Goal: Task Accomplishment & Management: Manage account settings

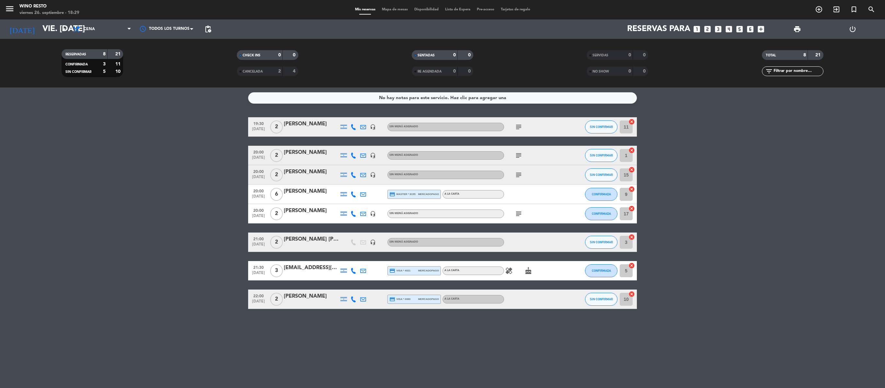
click at [705, 28] on icon "looks_two" at bounding box center [707, 29] width 8 height 8
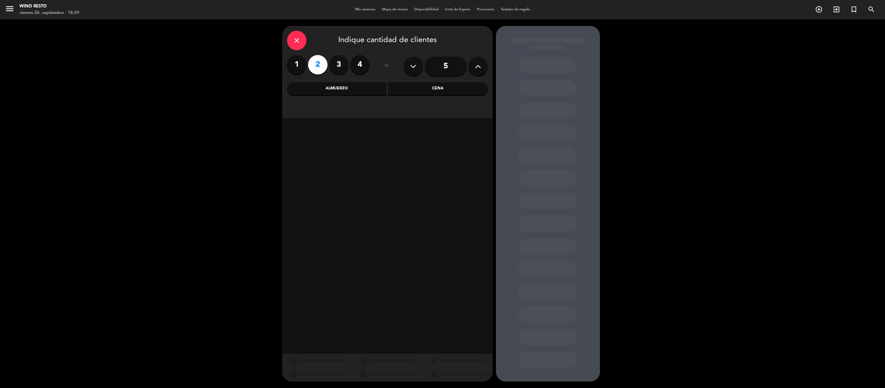
click at [441, 91] on div "Cena" at bounding box center [438, 88] width 100 height 13
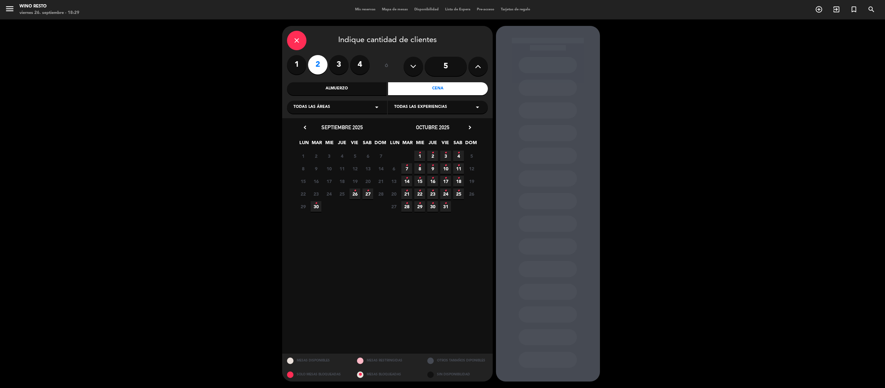
click at [353, 193] on span "26 •" at bounding box center [355, 194] width 11 height 11
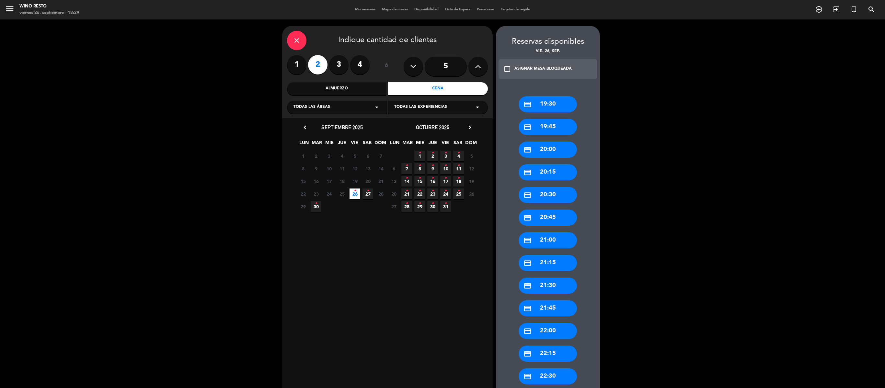
click at [547, 288] on div "credit_card 21:30" at bounding box center [548, 286] width 58 height 16
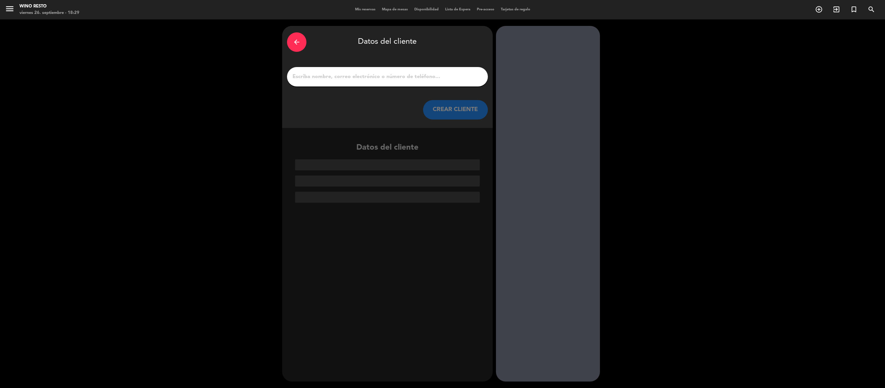
click at [353, 77] on input "1" at bounding box center [387, 76] width 191 height 9
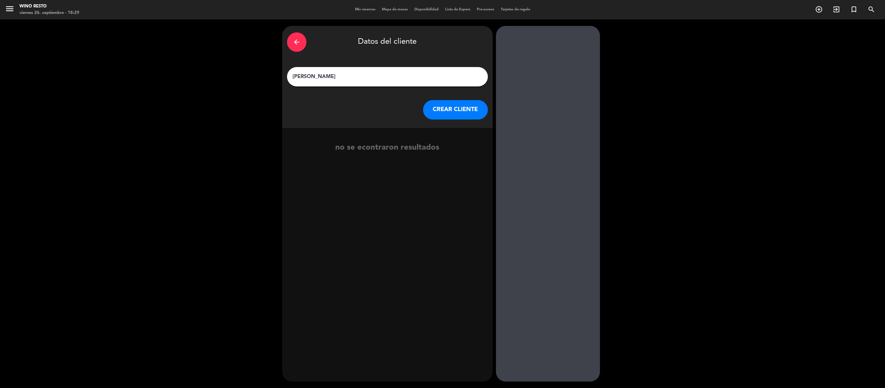
type input "[PERSON_NAME]"
click at [432, 113] on button "CREAR CLIENTE" at bounding box center [455, 109] width 65 height 19
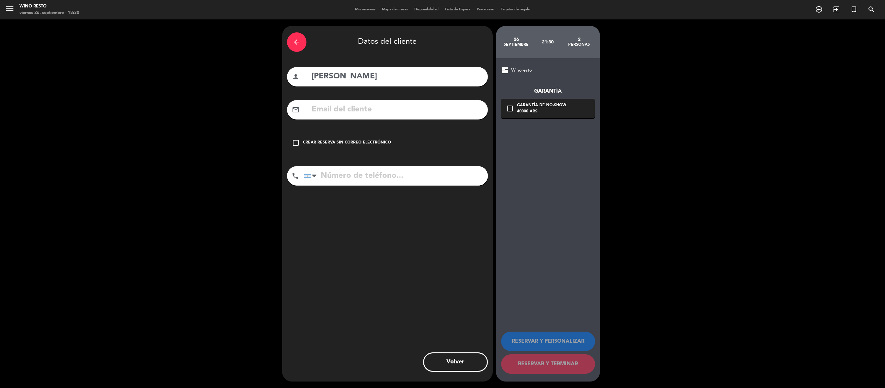
click at [353, 145] on div "Crear reserva sin correo electrónico" at bounding box center [347, 143] width 88 height 6
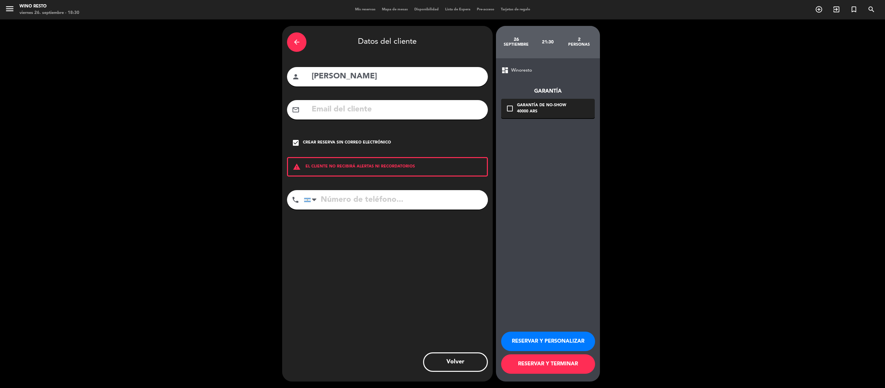
click at [573, 367] on button "RESERVAR Y TERMINAR" at bounding box center [548, 363] width 94 height 19
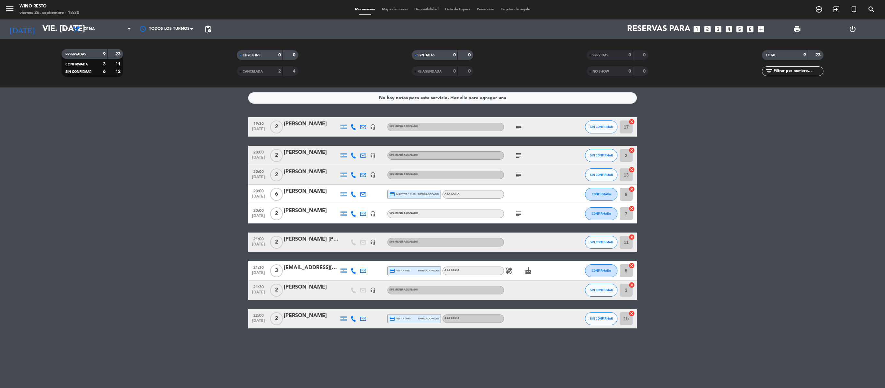
click at [298, 288] on div "[PERSON_NAME]" at bounding box center [311, 287] width 55 height 8
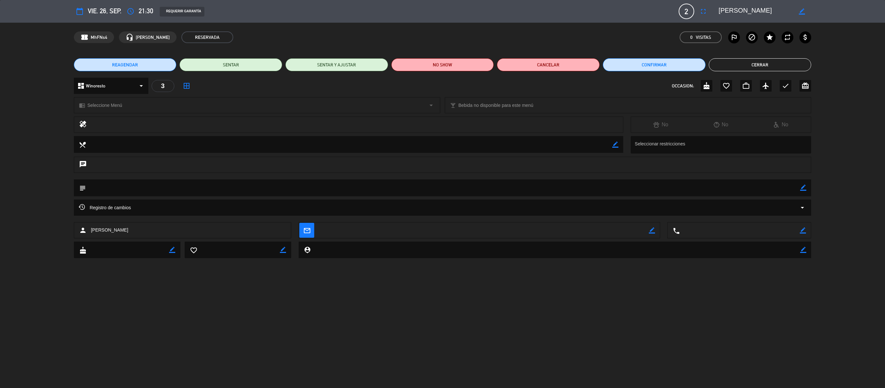
click at [804, 185] on icon "border_color" at bounding box center [803, 188] width 6 height 6
click at [804, 186] on icon at bounding box center [803, 188] width 6 height 6
click at [804, 186] on icon "border_color" at bounding box center [803, 188] width 6 height 6
type textarea "Invitacion Influencer"
click at [804, 186] on icon at bounding box center [803, 188] width 6 height 6
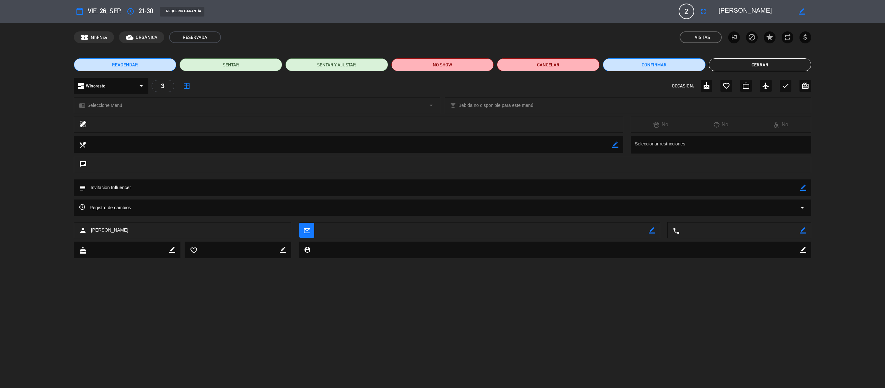
click at [763, 62] on button "Cerrar" at bounding box center [760, 64] width 103 height 13
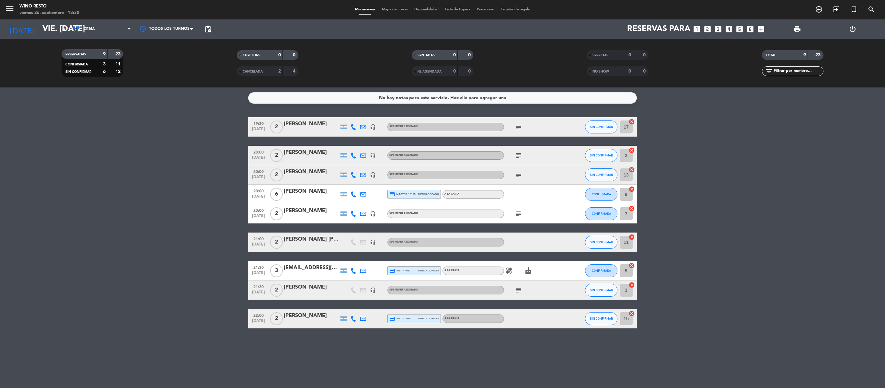
click at [323, 238] on div "[PERSON_NAME] [PERSON_NAME]" at bounding box center [311, 239] width 55 height 8
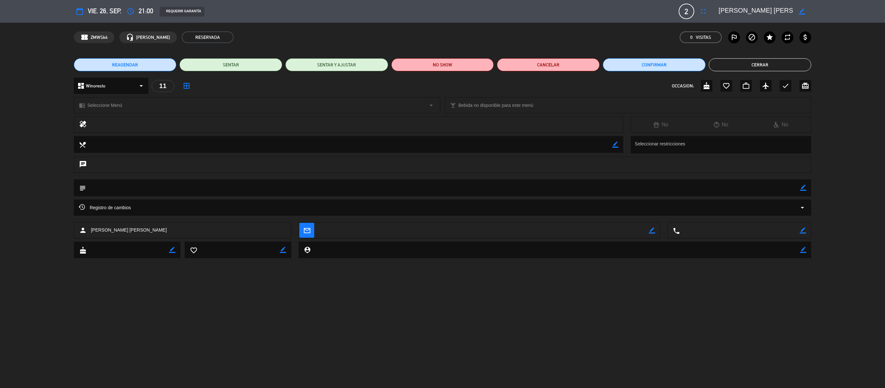
click at [802, 191] on icon "border_color" at bounding box center [803, 188] width 6 height 6
type textarea "Invitacion Influencer"
click at [802, 191] on icon at bounding box center [803, 188] width 6 height 6
click at [735, 68] on button "Cerrar" at bounding box center [760, 64] width 103 height 13
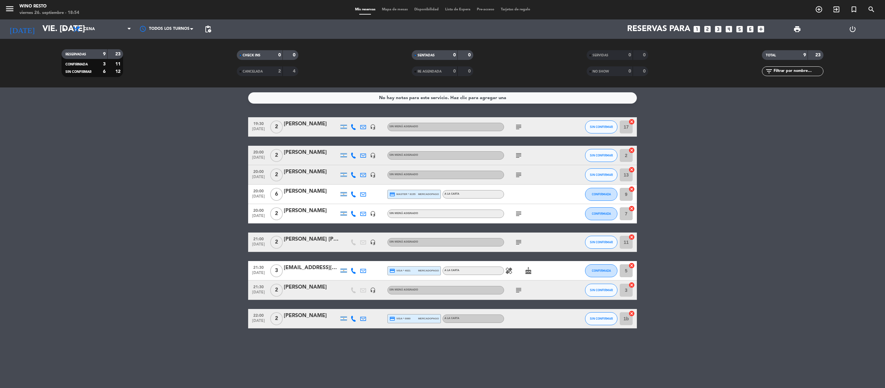
click at [630, 119] on icon "cancel" at bounding box center [632, 122] width 6 height 6
click at [632, 151] on icon "cancel" at bounding box center [632, 150] width 6 height 6
click at [634, 171] on icon "cancel" at bounding box center [632, 170] width 6 height 6
click at [633, 187] on icon "cancel" at bounding box center [632, 189] width 6 height 6
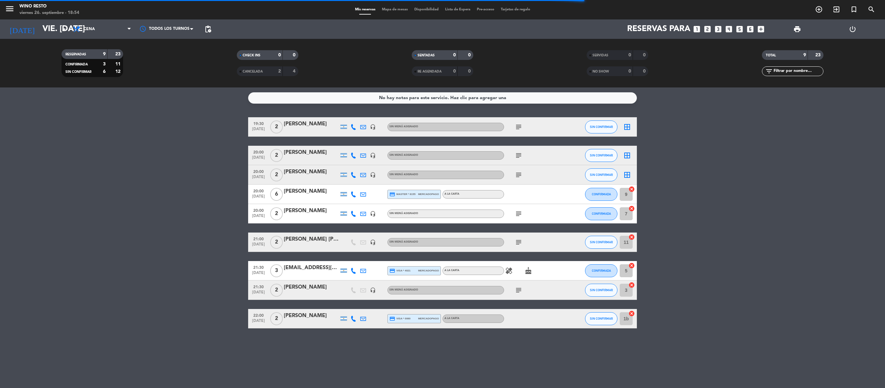
click at [631, 209] on icon "cancel" at bounding box center [632, 208] width 6 height 6
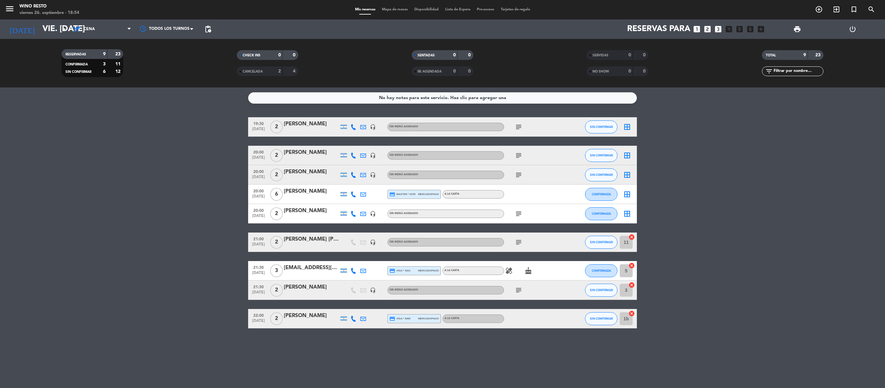
click at [632, 238] on icon "cancel" at bounding box center [632, 237] width 6 height 6
click at [632, 266] on icon "cancel" at bounding box center [632, 265] width 6 height 6
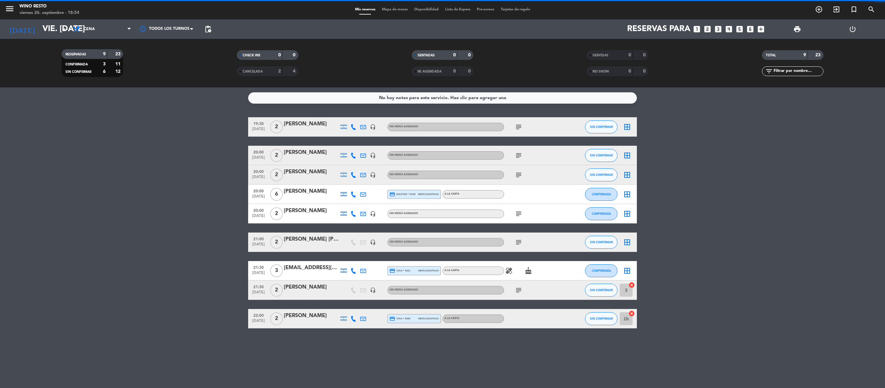
click at [632, 284] on icon "cancel" at bounding box center [632, 285] width 6 height 6
click at [632, 314] on icon "cancel" at bounding box center [632, 313] width 6 height 6
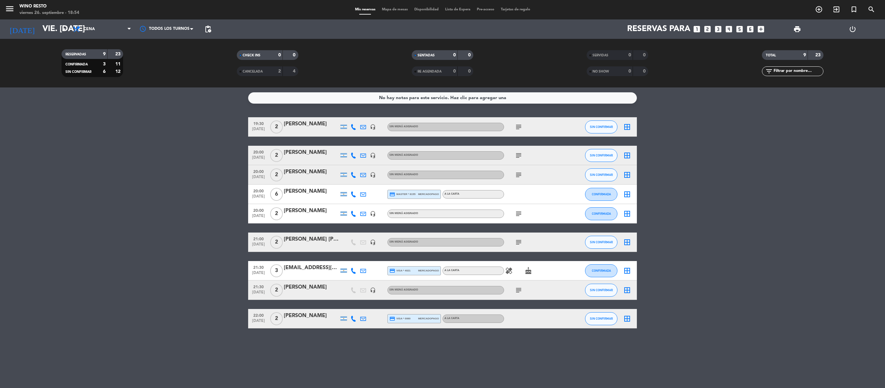
click at [627, 126] on icon "border_all" at bounding box center [627, 127] width 8 height 8
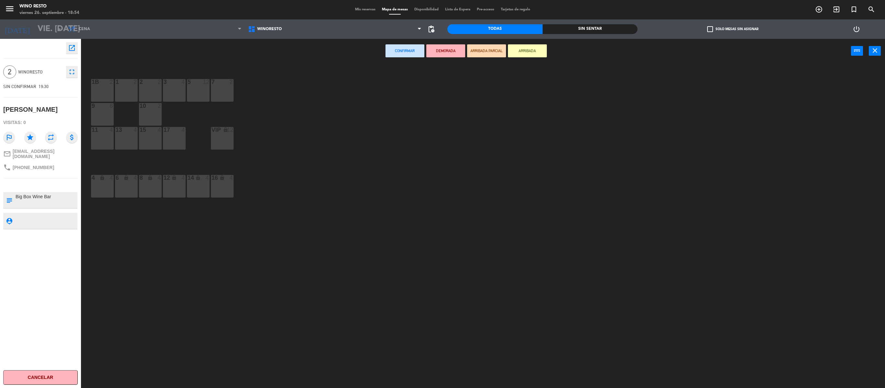
click at [146, 94] on div "2 2" at bounding box center [150, 90] width 23 height 23
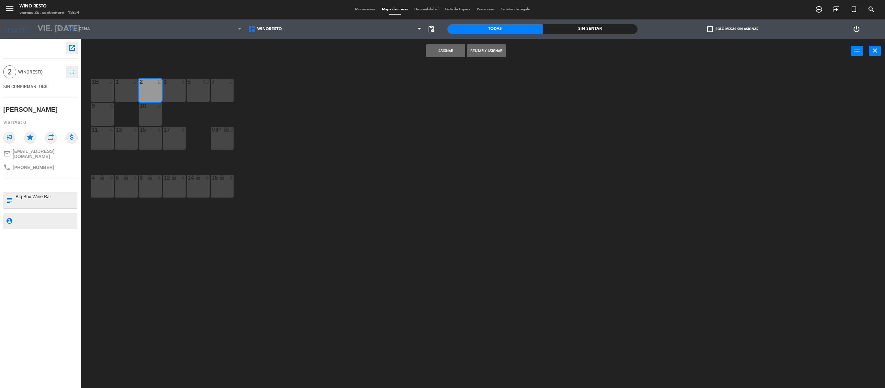
click at [431, 52] on button "Asignar" at bounding box center [445, 50] width 39 height 13
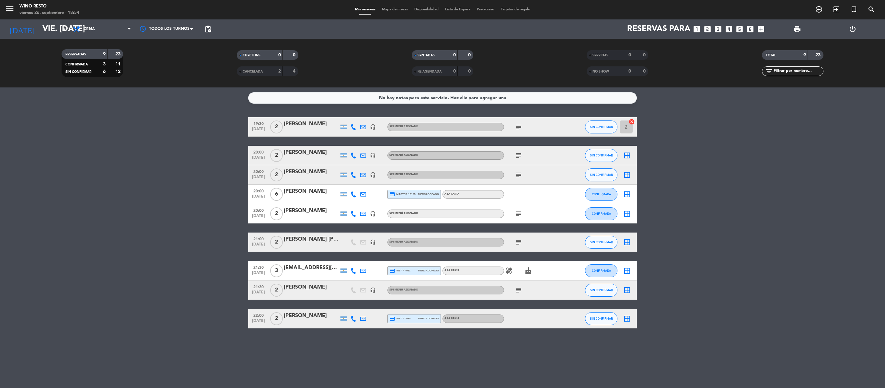
click at [521, 129] on icon "subject" at bounding box center [519, 127] width 8 height 8
click at [518, 157] on icon "subject" at bounding box center [519, 156] width 8 height 8
click at [629, 156] on icon "border_all" at bounding box center [627, 156] width 8 height 8
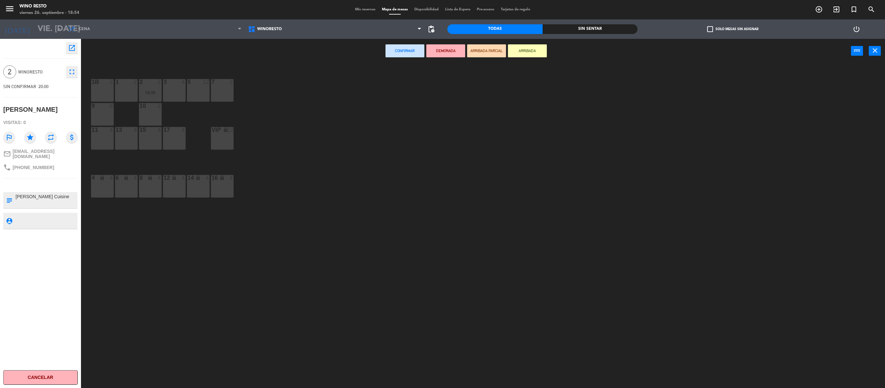
drag, startPoint x: 104, startPoint y: 130, endPoint x: 109, endPoint y: 131, distance: 5.2
click at [109, 131] on div "11 4" at bounding box center [102, 138] width 23 height 23
click at [102, 136] on div "11 4" at bounding box center [102, 138] width 23 height 23
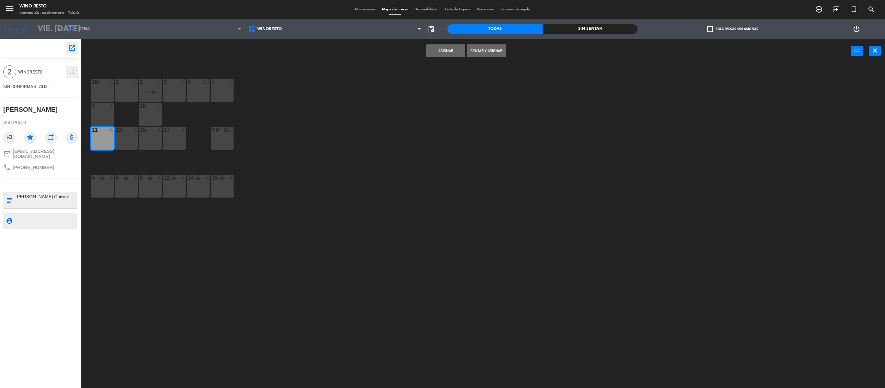
click at [442, 57] on button "Asignar" at bounding box center [445, 50] width 39 height 13
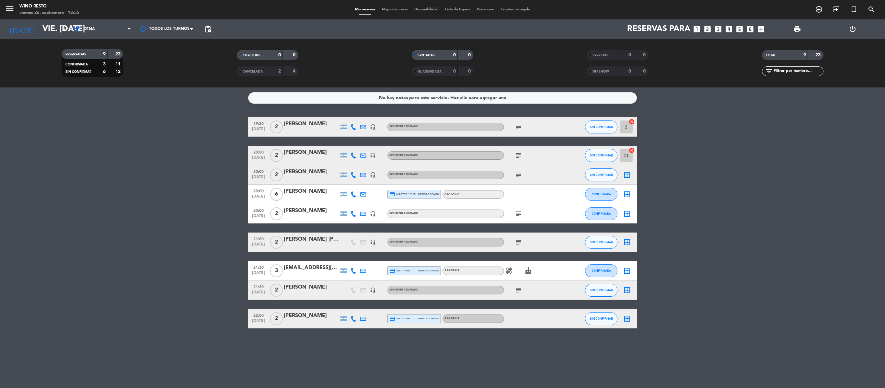
click at [520, 177] on icon "subject" at bounding box center [519, 175] width 8 height 8
click at [624, 177] on icon "border_all" at bounding box center [627, 175] width 8 height 8
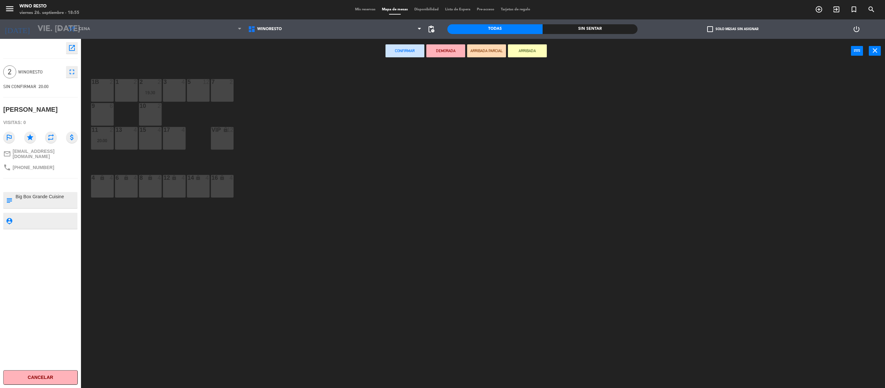
click at [175, 135] on div "17 4" at bounding box center [174, 138] width 23 height 23
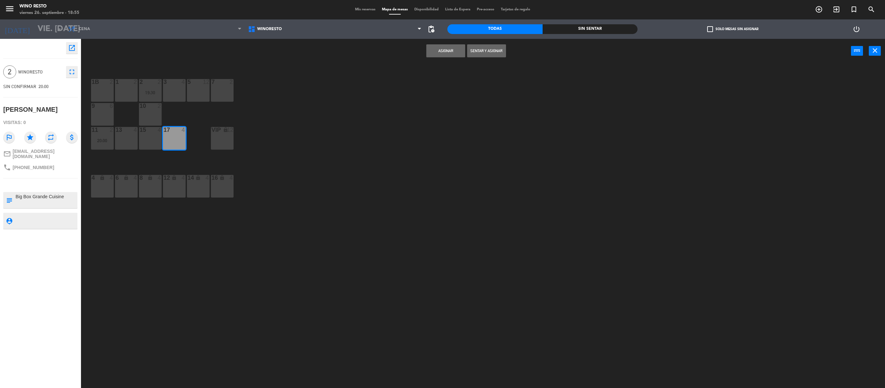
click at [451, 51] on button "Asignar" at bounding box center [445, 50] width 39 height 13
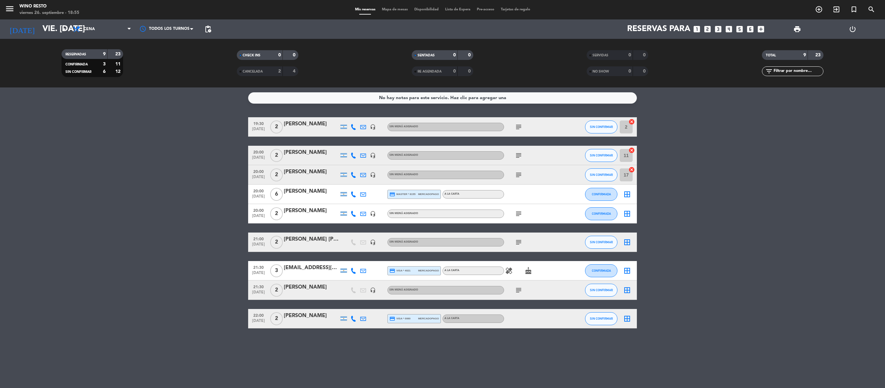
click at [630, 193] on icon "border_all" at bounding box center [627, 195] width 8 height 8
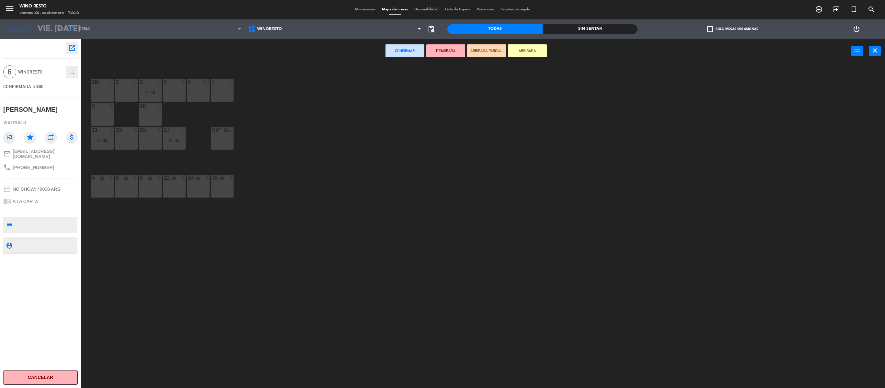
click at [101, 114] on div "9 6" at bounding box center [102, 114] width 23 height 23
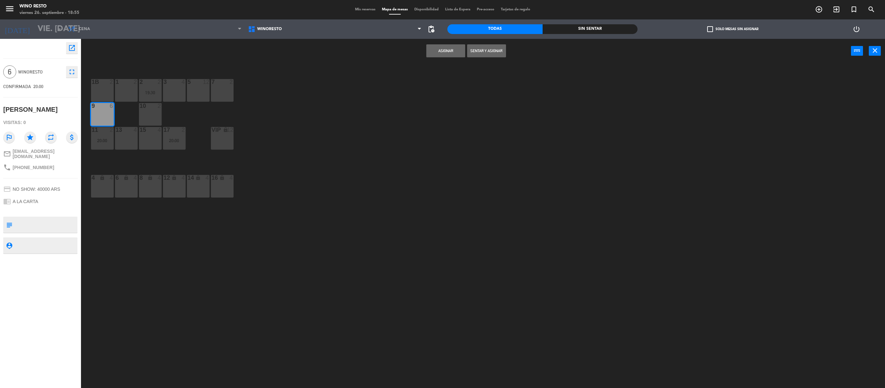
click at [437, 49] on button "Asignar" at bounding box center [445, 50] width 39 height 13
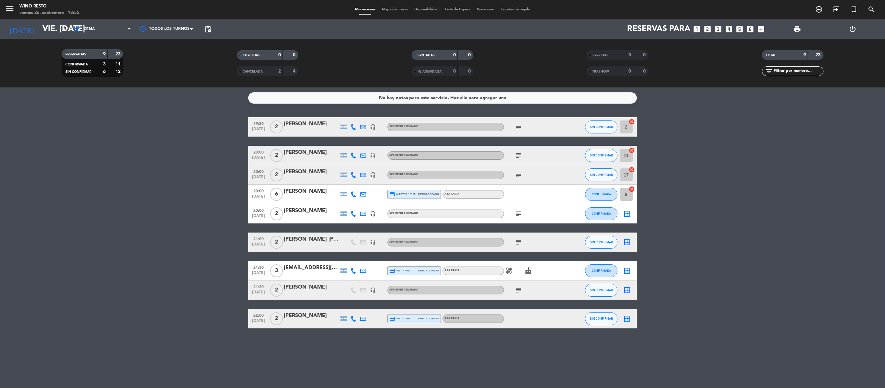
click at [518, 213] on icon "subject" at bounding box center [519, 214] width 8 height 8
click at [629, 213] on icon "border_all" at bounding box center [627, 214] width 8 height 8
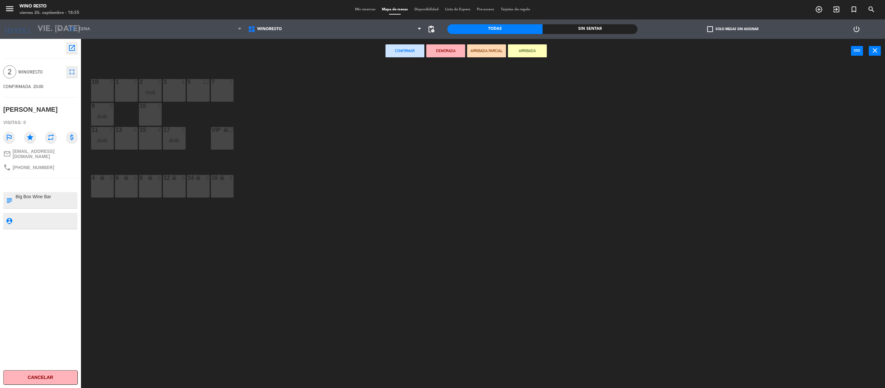
click at [143, 110] on div "10 2" at bounding box center [150, 114] width 23 height 23
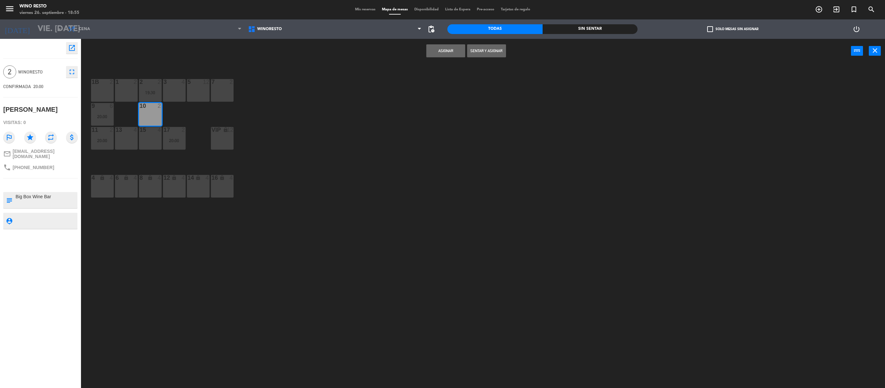
click at [432, 48] on button "Asignar" at bounding box center [445, 50] width 39 height 13
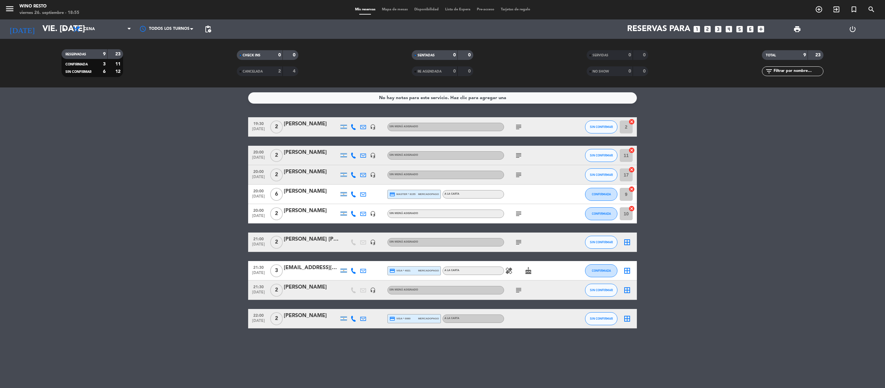
click at [630, 246] on span "border_all" at bounding box center [627, 242] width 8 height 8
click at [627, 241] on icon "border_all" at bounding box center [627, 242] width 8 height 8
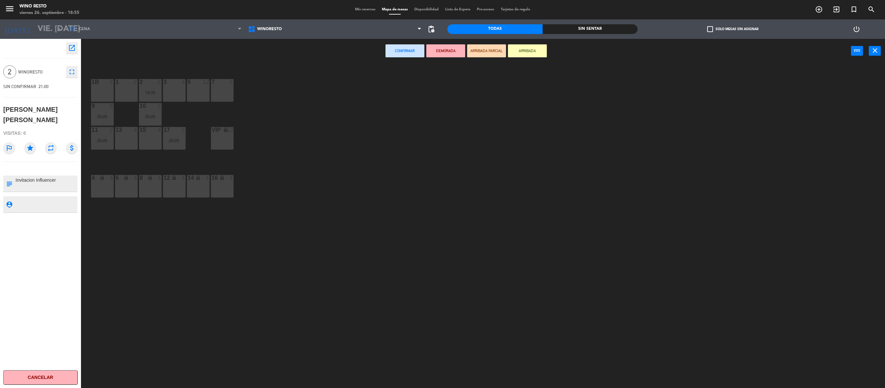
click at [128, 137] on div "13 4" at bounding box center [126, 138] width 23 height 23
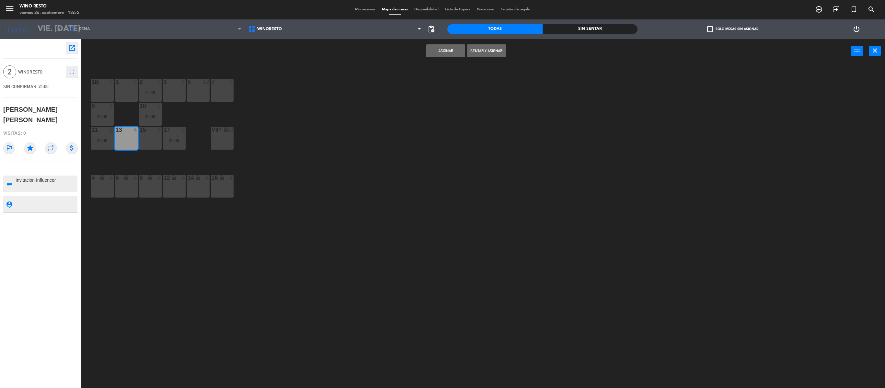
click at [445, 49] on button "Asignar" at bounding box center [445, 50] width 39 height 13
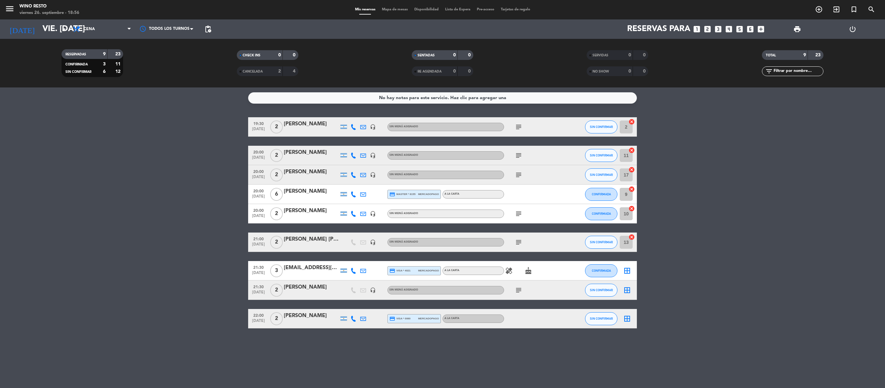
click at [628, 274] on icon "border_all" at bounding box center [627, 271] width 8 height 8
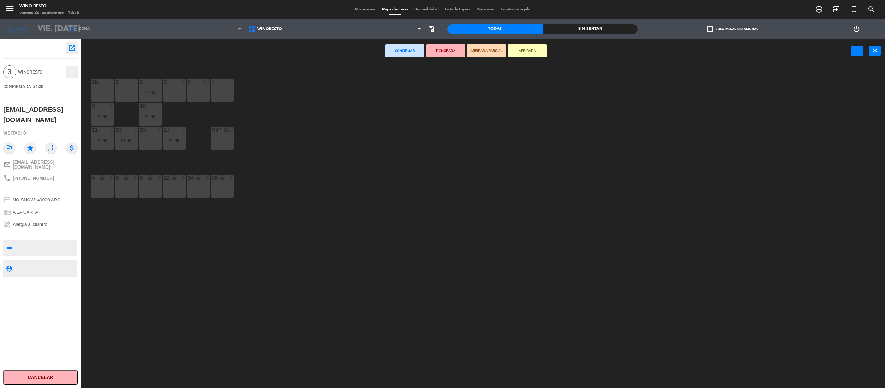
click at [220, 97] on div "7 2" at bounding box center [222, 90] width 23 height 23
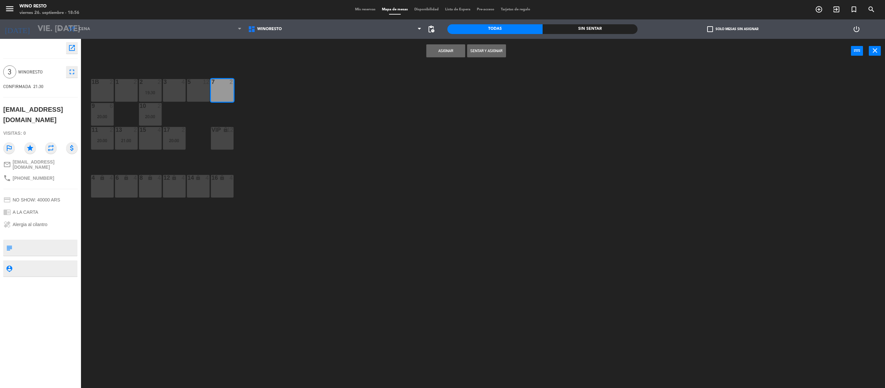
click at [447, 51] on button "Asignar" at bounding box center [445, 50] width 39 height 13
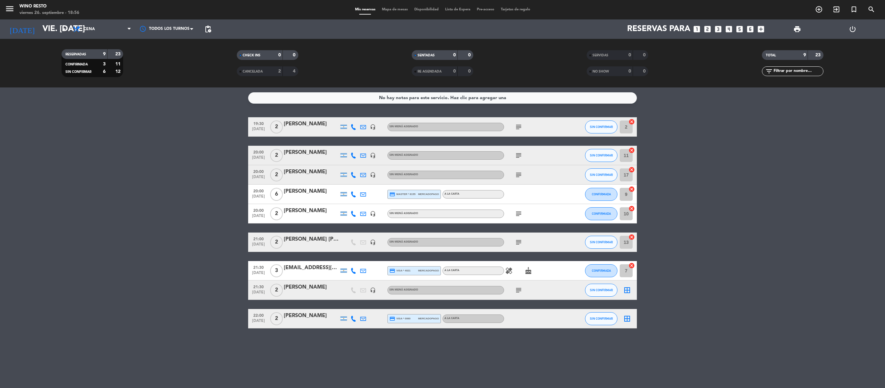
click at [627, 293] on icon "border_all" at bounding box center [627, 290] width 8 height 8
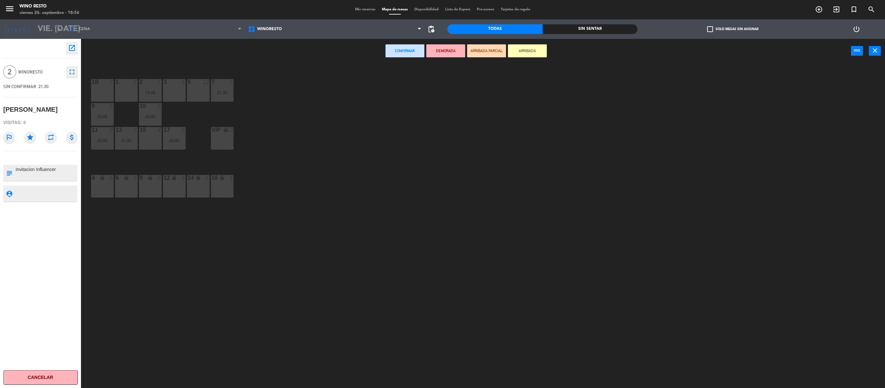
click at [148, 143] on div "15 4" at bounding box center [150, 138] width 23 height 23
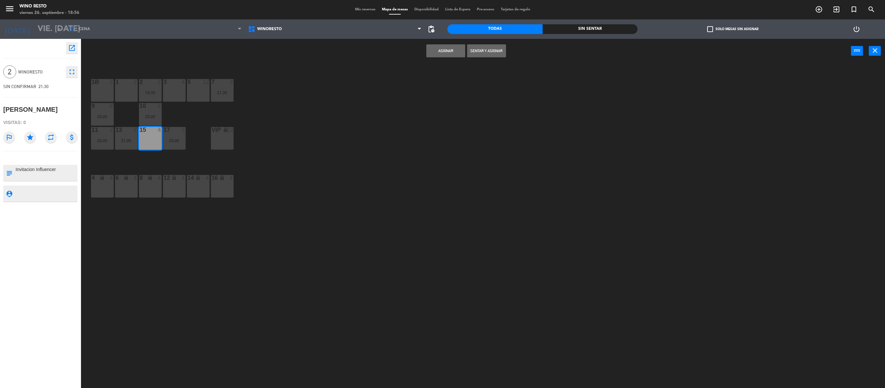
click at [443, 52] on button "Asignar" at bounding box center [445, 50] width 39 height 13
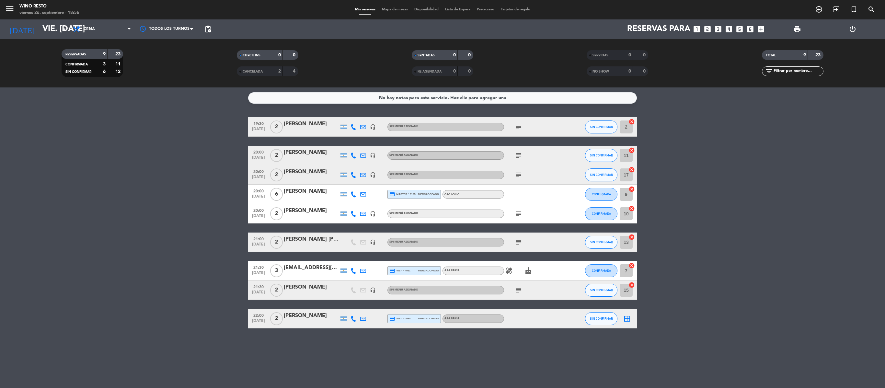
click at [628, 318] on icon "border_all" at bounding box center [627, 319] width 8 height 8
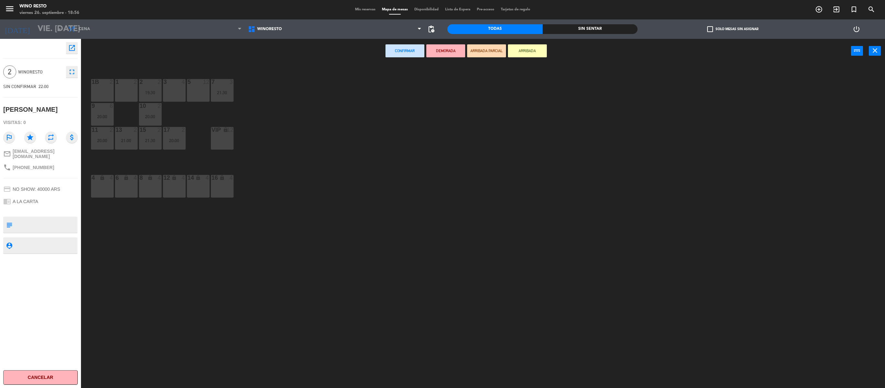
click at [100, 97] on div "1b 2" at bounding box center [102, 90] width 23 height 23
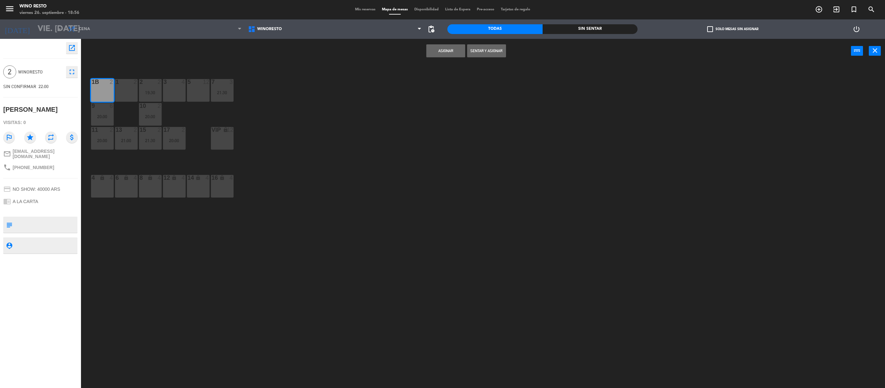
click at [443, 51] on button "Asignar" at bounding box center [445, 50] width 39 height 13
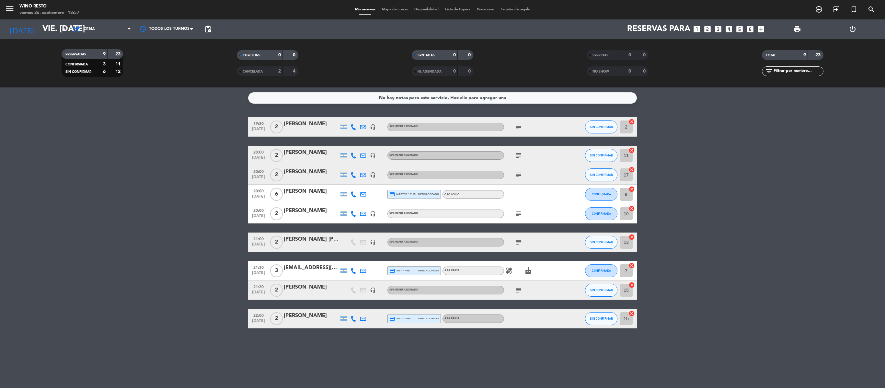
click at [627, 269] on input "7" at bounding box center [626, 270] width 13 height 13
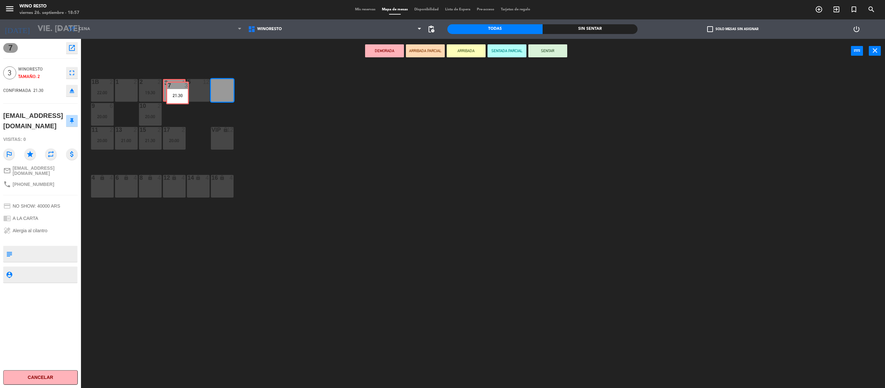
drag, startPoint x: 224, startPoint y: 89, endPoint x: 179, endPoint y: 92, distance: 44.8
click at [179, 92] on div "1b 2 22:00 1 2 3 4 5 12 7 3 21:30 7 3 21:30 2 2 19:30 9 6 20:00 10 2 20:00 11 2…" at bounding box center [487, 229] width 795 height 325
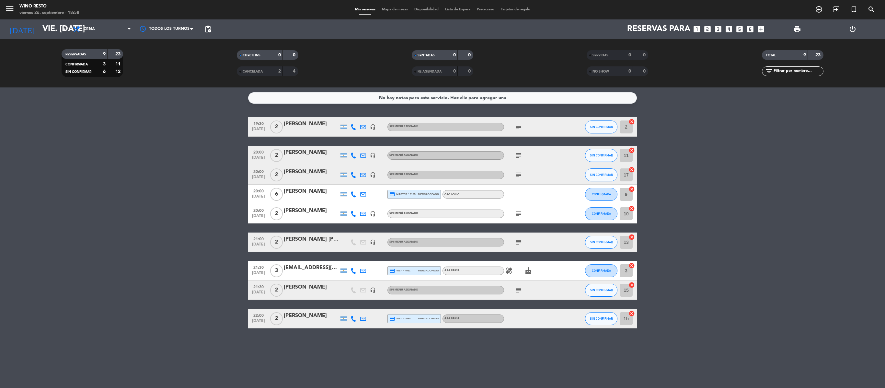
click at [518, 126] on icon "subject" at bounding box center [519, 127] width 8 height 8
click at [520, 156] on icon "subject" at bounding box center [519, 156] width 8 height 8
click at [519, 176] on icon "subject" at bounding box center [519, 175] width 8 height 8
click at [298, 286] on div "[PERSON_NAME]" at bounding box center [311, 287] width 55 height 8
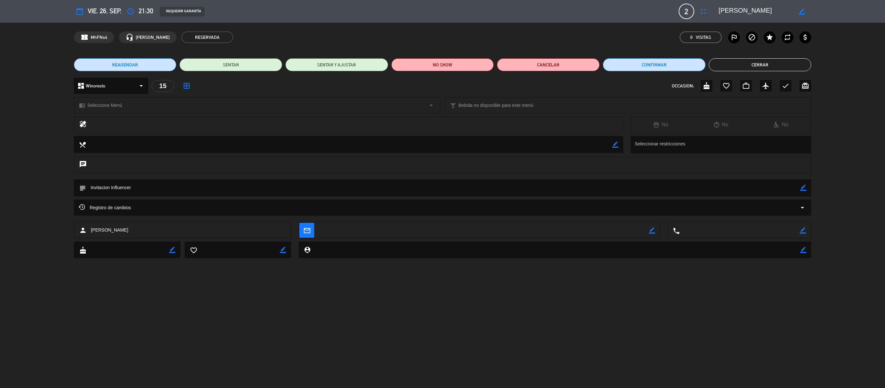
click at [724, 65] on button "Cerrar" at bounding box center [760, 64] width 103 height 13
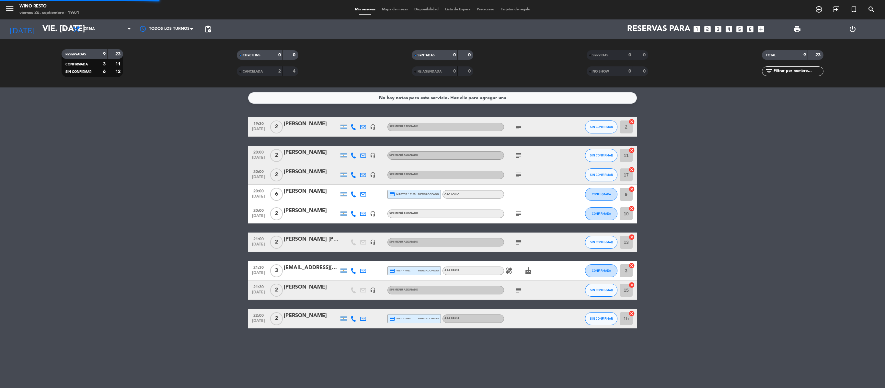
click at [724, 65] on div "TOTAL 9 23" at bounding box center [792, 58] width 175 height 16
click at [58, 32] on input "vie. [DATE]" at bounding box center [90, 29] width 103 height 16
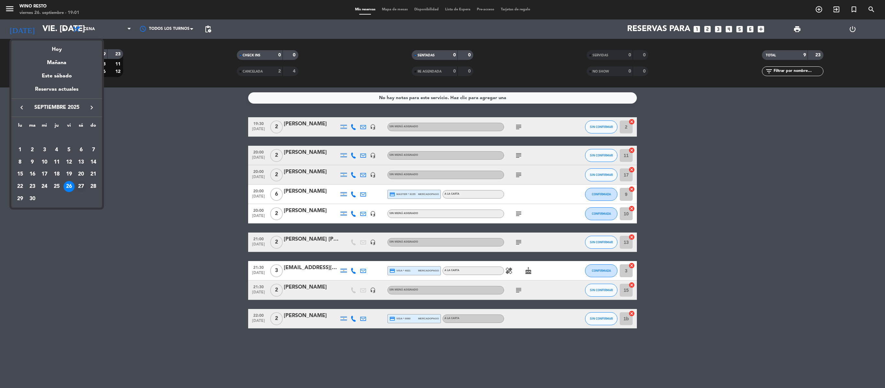
click at [81, 185] on div "27" at bounding box center [80, 186] width 11 height 11
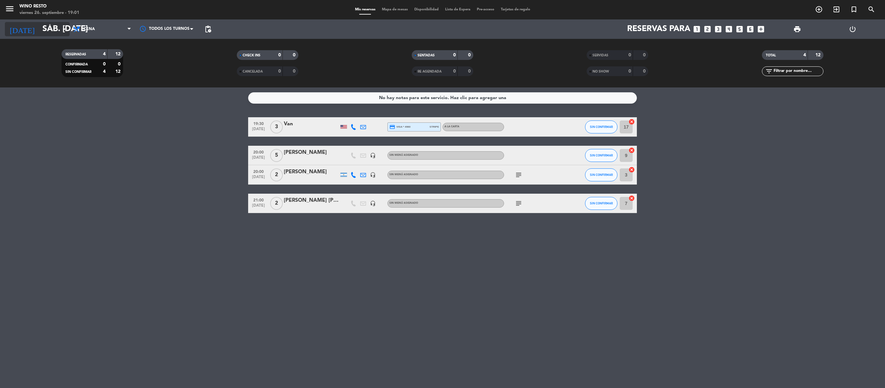
click at [60, 23] on input "sáb. [DATE]" at bounding box center [90, 29] width 103 height 16
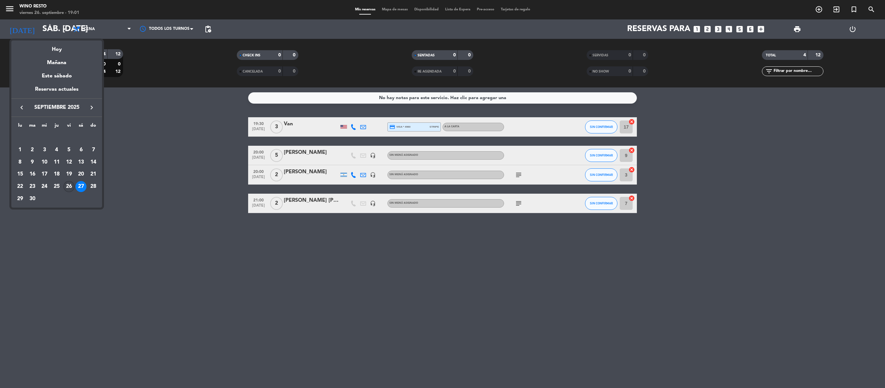
click at [67, 185] on div "26" at bounding box center [69, 186] width 11 height 11
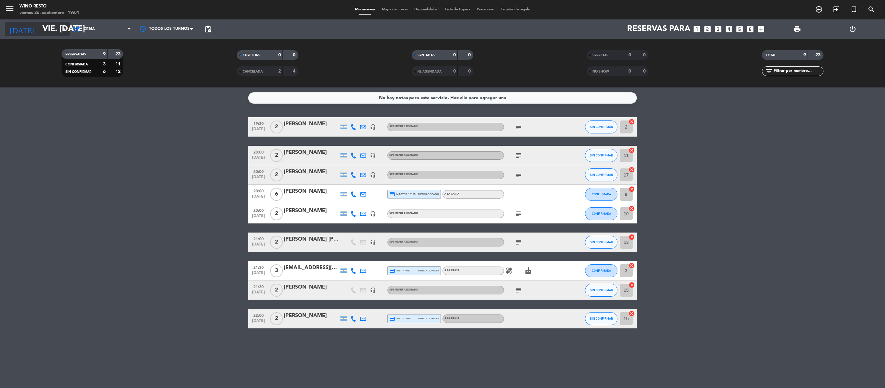
click at [65, 27] on icon "arrow_drop_down" at bounding box center [64, 29] width 8 height 8
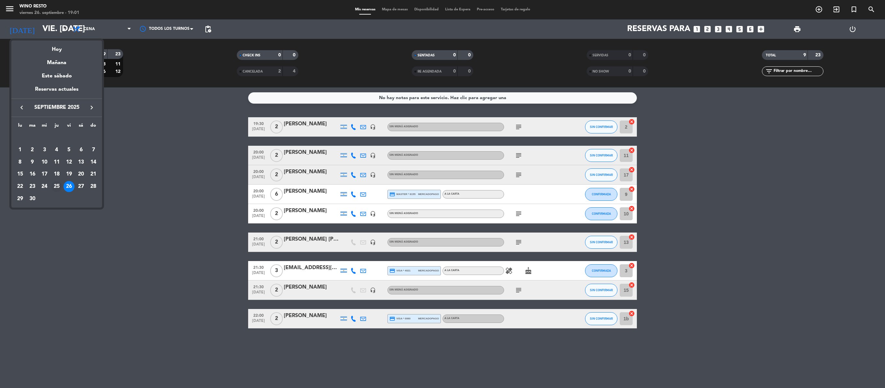
click at [59, 185] on div "25" at bounding box center [56, 186] width 11 height 11
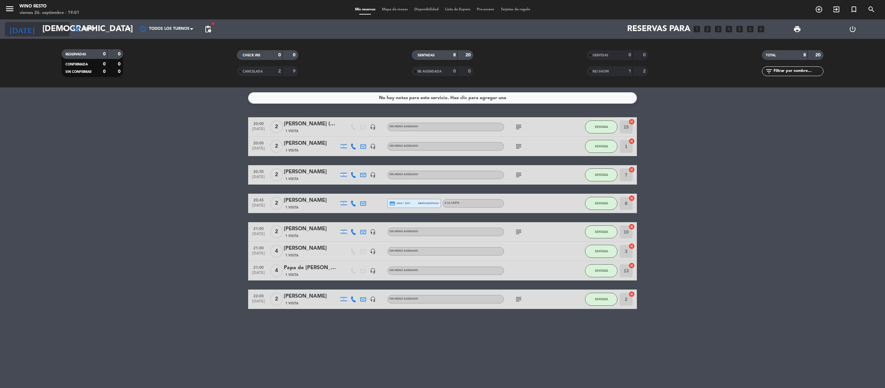
click at [59, 30] on input "[DEMOGRAPHIC_DATA] [DATE]" at bounding box center [90, 29] width 103 height 16
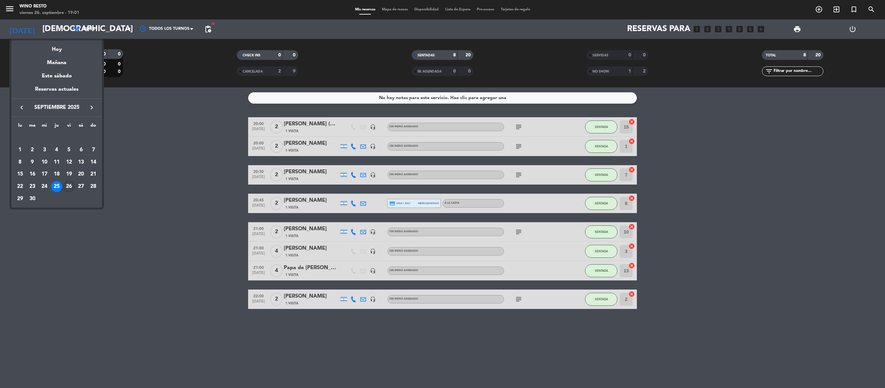
click at [69, 189] on div "26" at bounding box center [69, 186] width 11 height 11
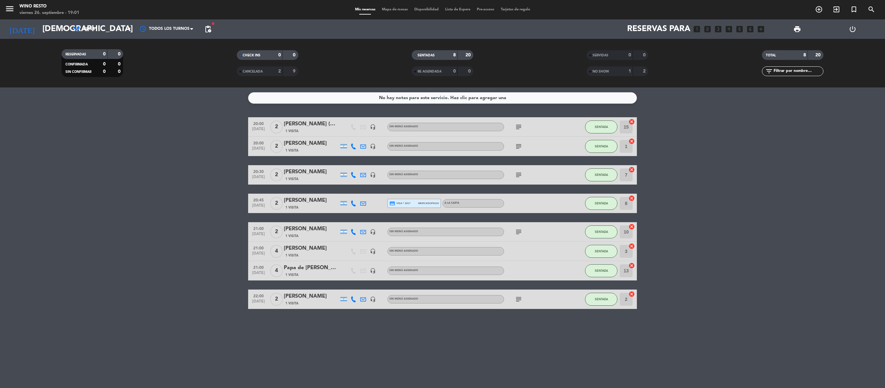
type input "vie. [DATE]"
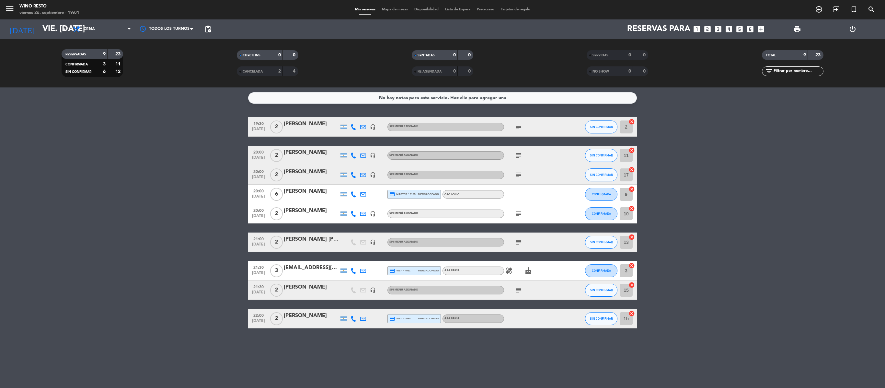
click at [303, 286] on div "[PERSON_NAME]" at bounding box center [311, 287] width 55 height 8
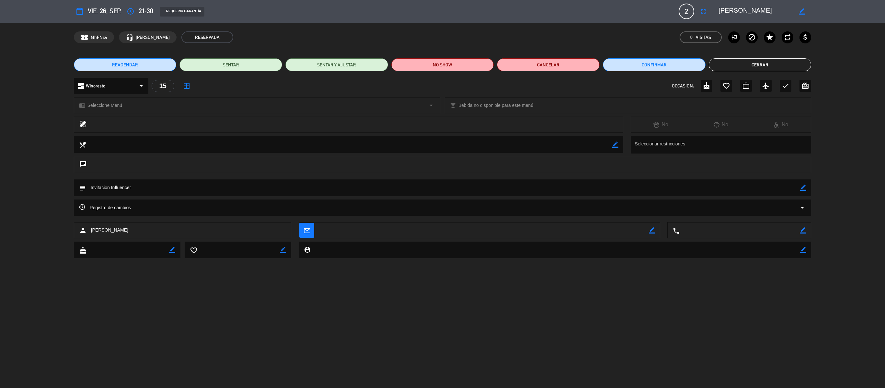
click at [801, 8] on icon "border_color" at bounding box center [802, 11] width 6 height 6
type textarea "L"
type textarea "[PERSON_NAME]"
click at [802, 9] on icon at bounding box center [802, 11] width 6 height 6
click at [701, 11] on icon "fullscreen" at bounding box center [704, 11] width 8 height 8
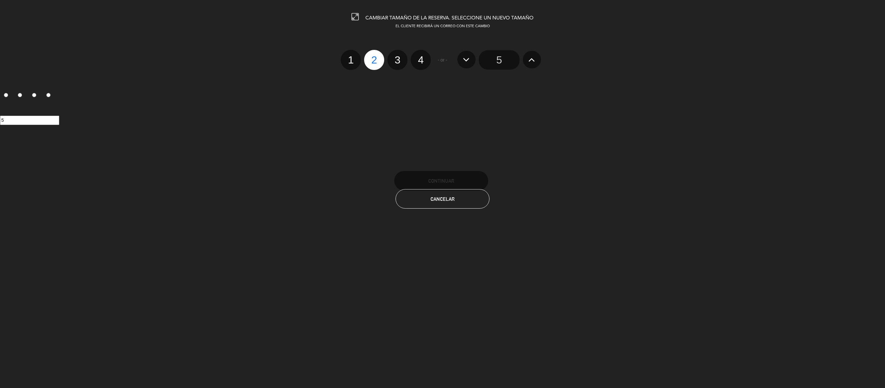
click at [394, 62] on label "3" at bounding box center [398, 60] width 20 height 20
click at [395, 56] on input "3" at bounding box center [397, 54] width 4 height 4
radio input "true"
radio input "false"
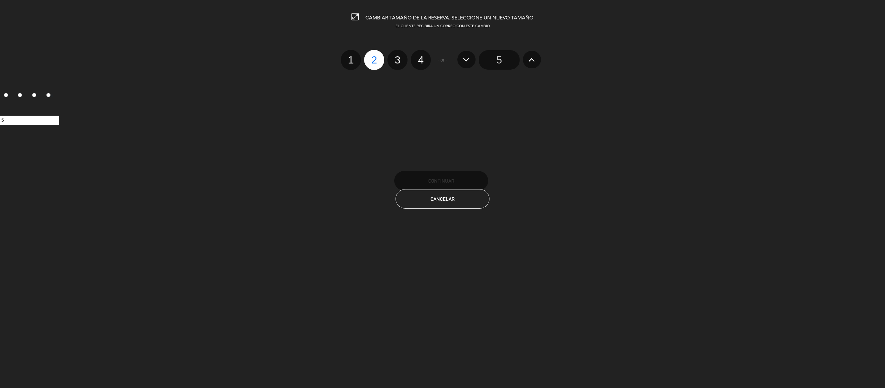
radio input "false"
radio input "true"
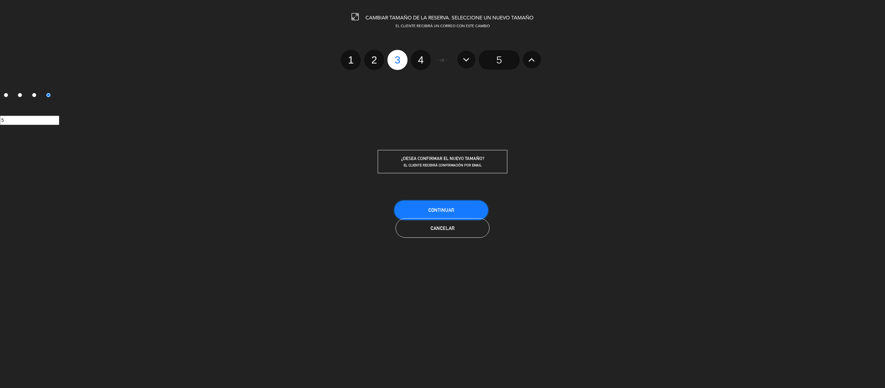
click at [439, 211] on span "Continuar" at bounding box center [441, 210] width 26 height 6
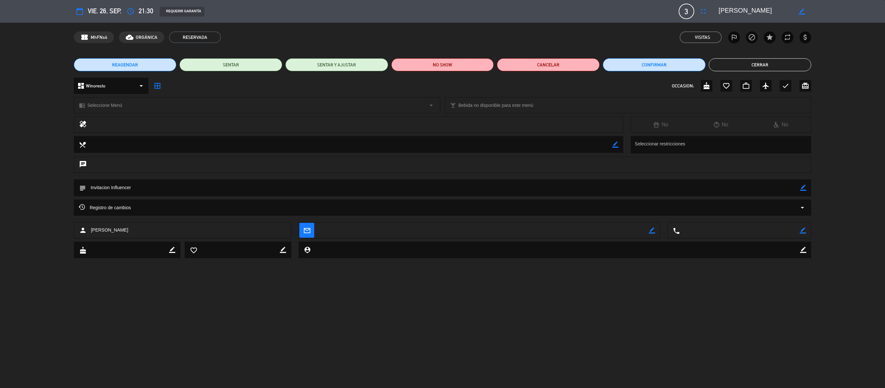
click at [787, 71] on button "Cerrar" at bounding box center [760, 64] width 103 height 13
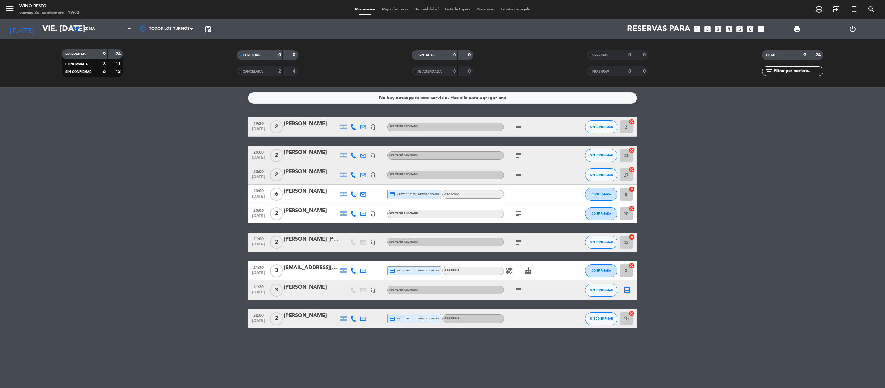
click at [519, 176] on icon "subject" at bounding box center [519, 175] width 8 height 8
click at [521, 216] on icon "subject" at bounding box center [519, 214] width 8 height 8
click at [628, 289] on icon "border_all" at bounding box center [627, 290] width 8 height 8
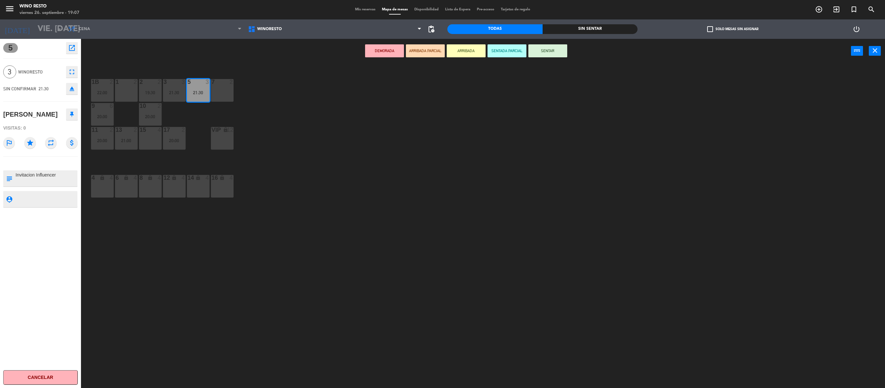
click at [148, 141] on div "15 4" at bounding box center [150, 138] width 23 height 23
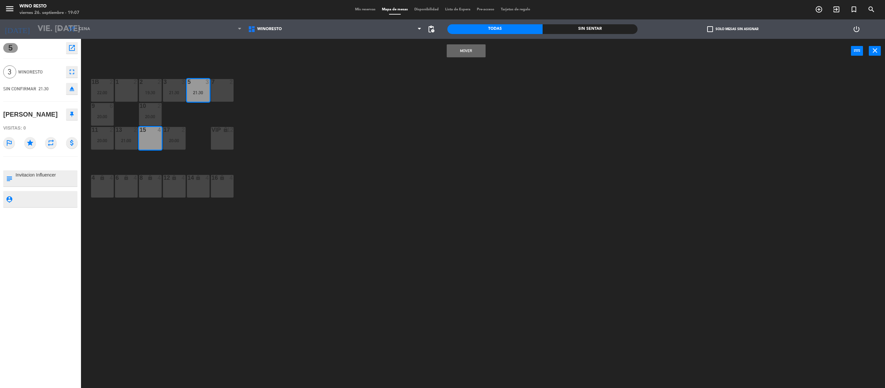
click at [365, 10] on span "Mis reservas" at bounding box center [365, 10] width 27 height 4
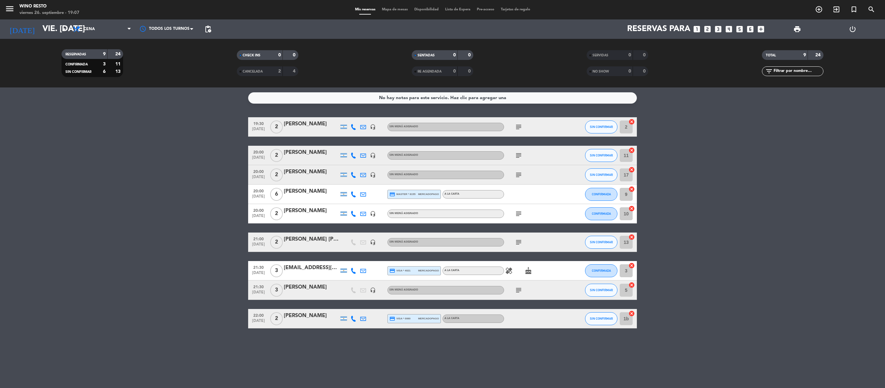
click at [632, 284] on icon "cancel" at bounding box center [632, 285] width 6 height 6
click at [629, 288] on icon "border_all" at bounding box center [627, 290] width 8 height 8
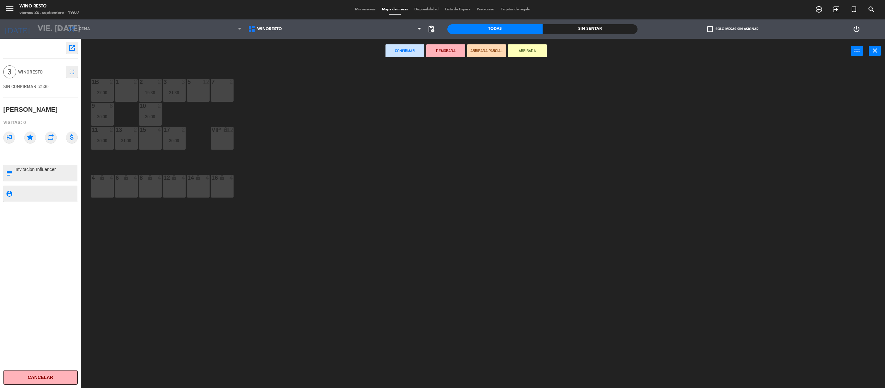
click at [145, 139] on div "15 4" at bounding box center [150, 138] width 23 height 23
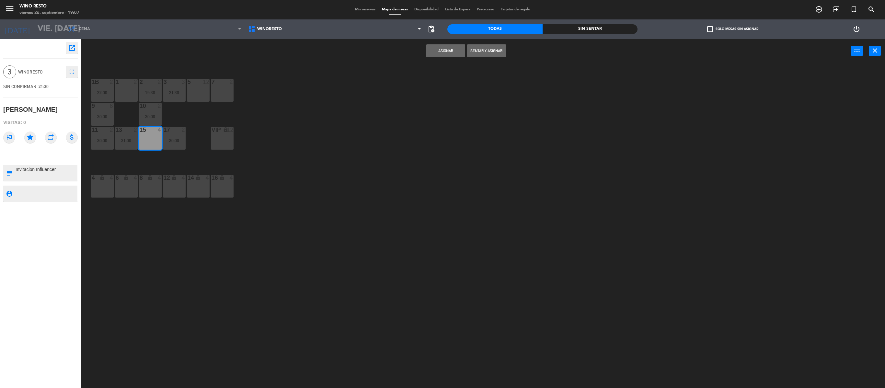
click at [439, 49] on button "Asignar" at bounding box center [445, 50] width 39 height 13
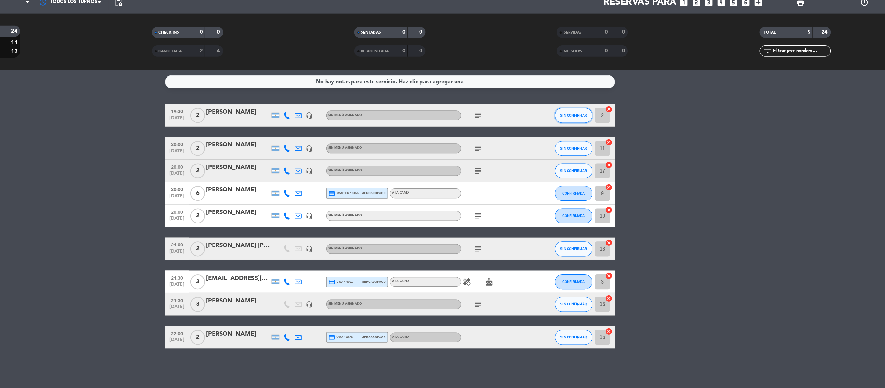
click at [603, 130] on button "SIN CONFIRMAR" at bounding box center [601, 127] width 32 height 13
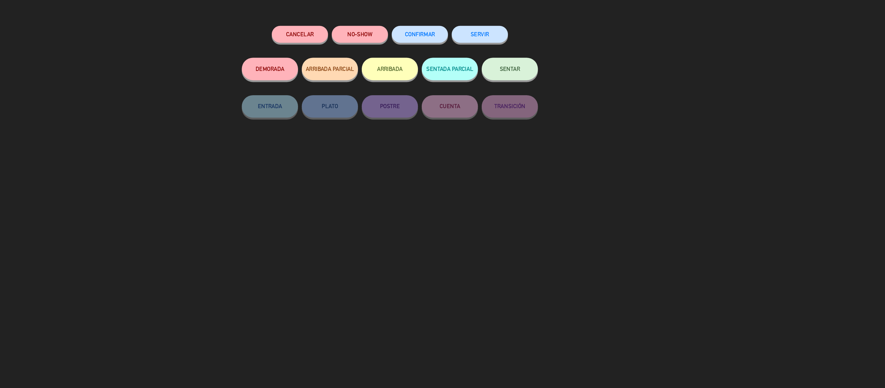
click at [564, 90] on button "SENTAR" at bounding box center [546, 86] width 49 height 19
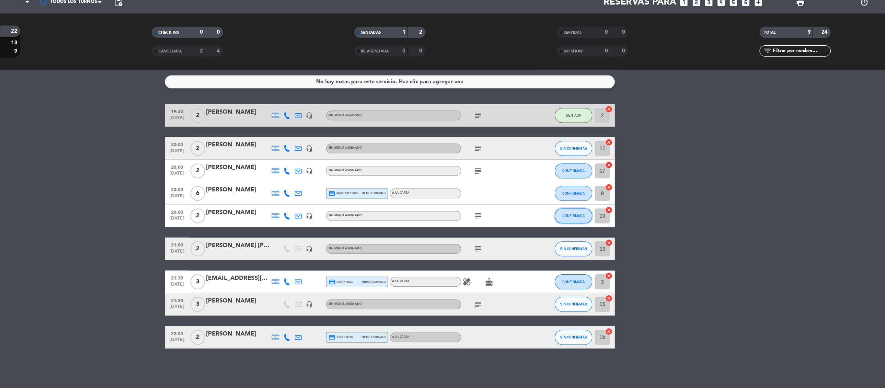
click at [608, 213] on span "CONFIRMADA" at bounding box center [601, 214] width 19 height 4
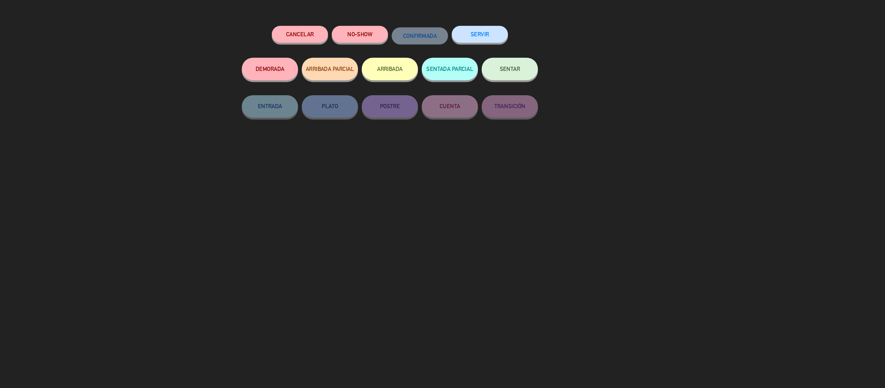
click at [552, 94] on button "SENTAR" at bounding box center [546, 86] width 49 height 19
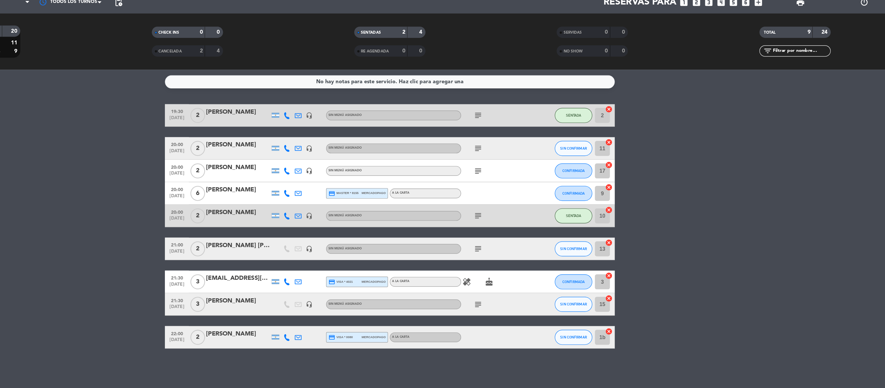
click at [291, 192] on div "[PERSON_NAME]" at bounding box center [311, 191] width 55 height 8
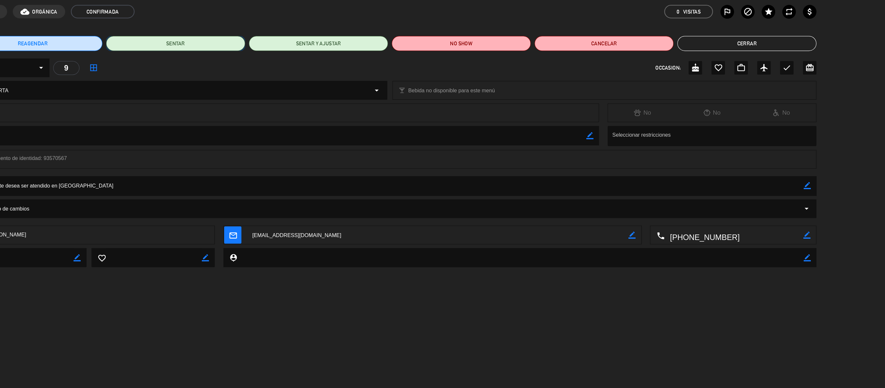
click at [279, 64] on button "SENTAR" at bounding box center [257, 64] width 120 height 13
